Goal: Task Accomplishment & Management: Use online tool/utility

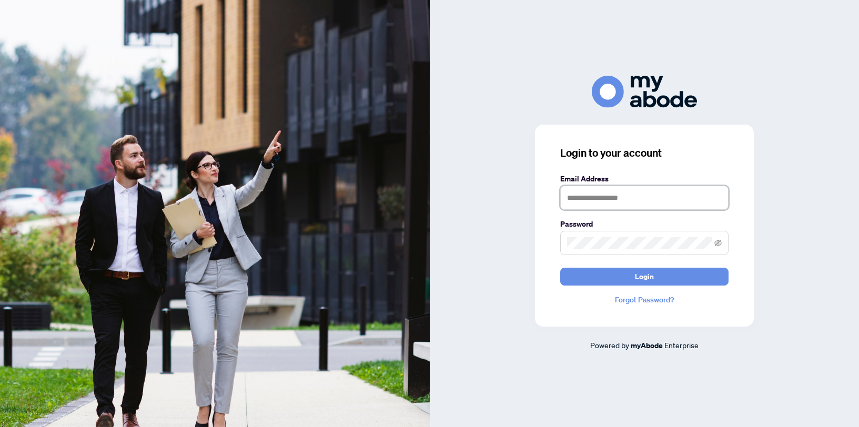
click at [599, 204] on input "text" at bounding box center [644, 198] width 168 height 24
type input "**********"
click at [679, 278] on button "Login" at bounding box center [644, 277] width 168 height 18
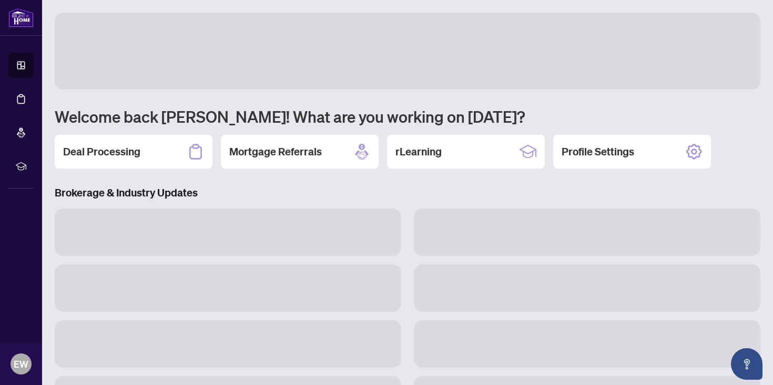
scroll to position [57980, 0]
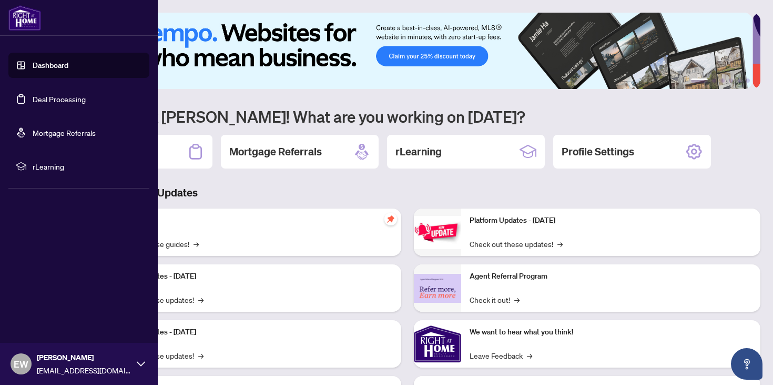
click at [48, 65] on link "Dashboard" at bounding box center [51, 65] width 36 height 9
click at [57, 98] on link "Deal Processing" at bounding box center [59, 98] width 53 height 9
